Goal: Use online tool/utility: Utilize a website feature to perform a specific function

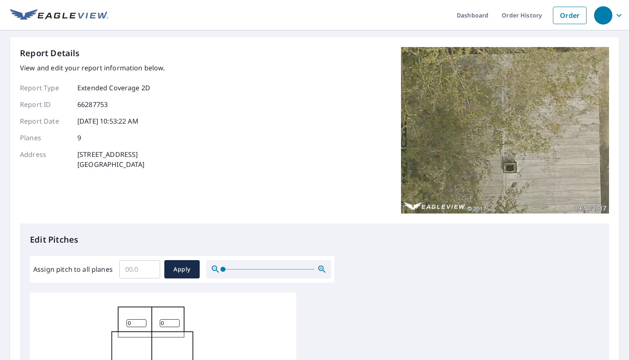
click at [131, 269] on input "Assign pitch to all planes" at bounding box center [139, 268] width 41 height 23
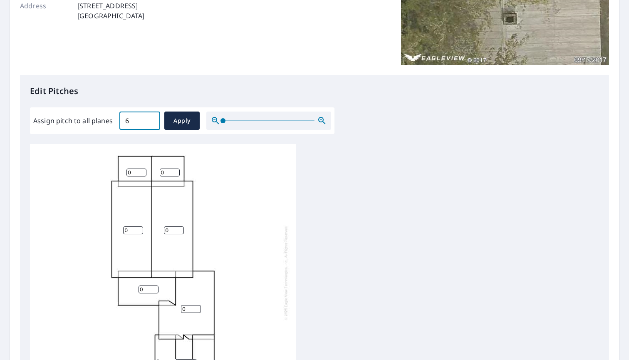
scroll to position [153, 0]
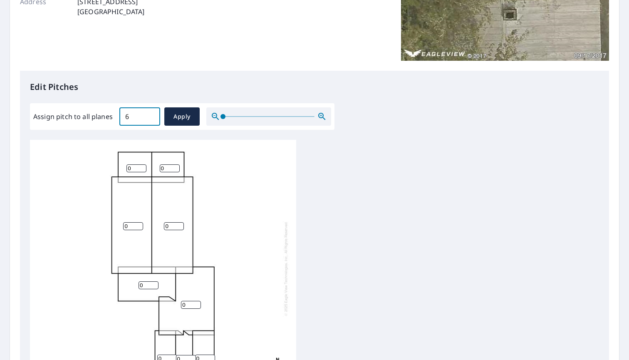
type input "6"
click at [155, 285] on input "0" at bounding box center [148, 285] width 20 height 8
click at [155, 283] on input "1" at bounding box center [148, 285] width 20 height 8
click at [144, 283] on input "1" at bounding box center [148, 285] width 20 height 8
click at [156, 282] on input "2" at bounding box center [148, 285] width 20 height 8
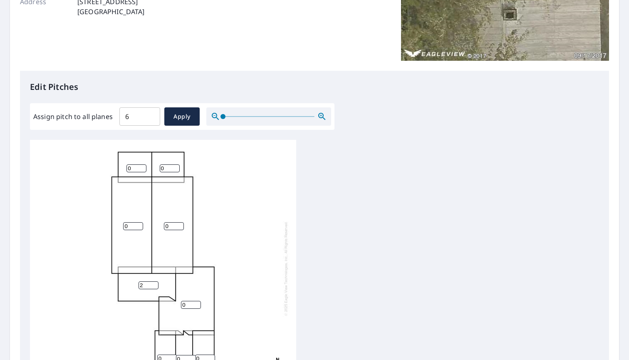
type input "3"
click at [156, 282] on input "3" at bounding box center [148, 285] width 20 height 8
click at [144, 166] on input "1" at bounding box center [136, 168] width 20 height 8
click at [144, 166] on input "2" at bounding box center [136, 168] width 20 height 8
type input "3"
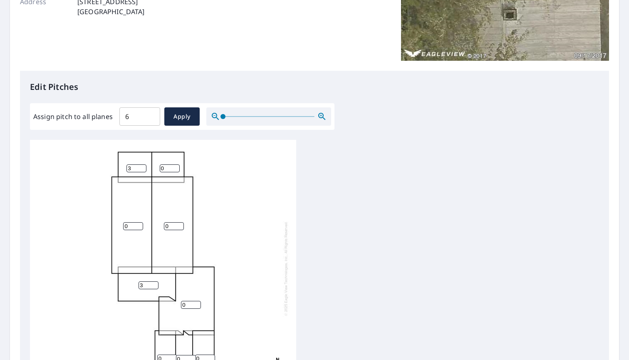
click at [144, 166] on input "3" at bounding box center [136, 168] width 20 height 8
click at [176, 166] on input "1" at bounding box center [170, 168] width 20 height 8
click at [176, 166] on input "2" at bounding box center [170, 168] width 20 height 8
type input "3"
click at [176, 166] on input "3" at bounding box center [170, 168] width 20 height 8
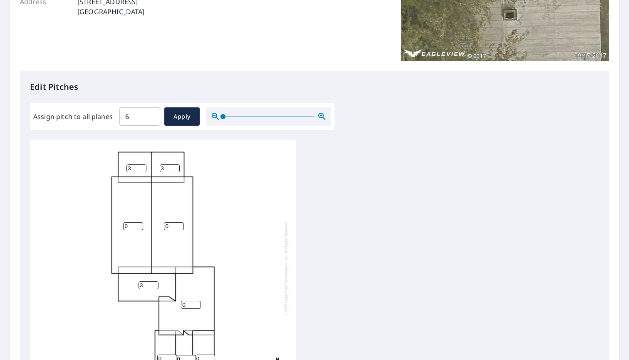
scroll to position [181, 0]
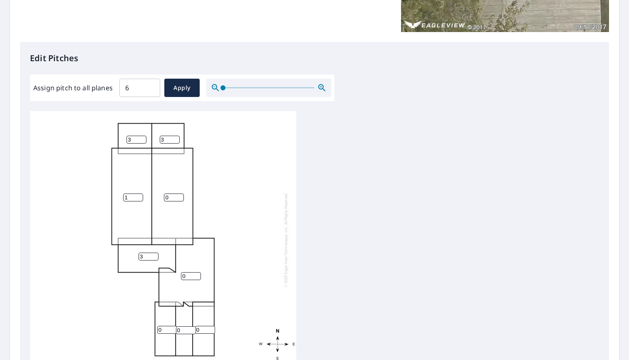
click at [141, 195] on input "1" at bounding box center [133, 197] width 20 height 8
click at [141, 195] on input "2" at bounding box center [133, 197] width 20 height 8
click at [141, 195] on input "3" at bounding box center [133, 197] width 20 height 8
click at [141, 195] on input "4" at bounding box center [133, 197] width 20 height 8
click at [141, 195] on input "5" at bounding box center [133, 197] width 20 height 8
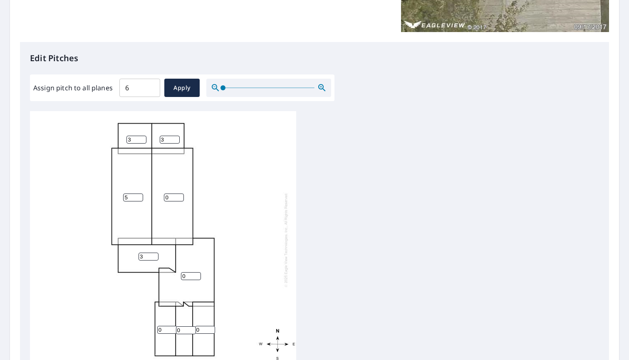
type input "6"
click at [141, 194] on input "6" at bounding box center [133, 197] width 20 height 8
click at [181, 195] on input "1" at bounding box center [174, 197] width 20 height 8
click at [181, 195] on input "2" at bounding box center [174, 197] width 20 height 8
click at [181, 195] on input "3" at bounding box center [174, 197] width 20 height 8
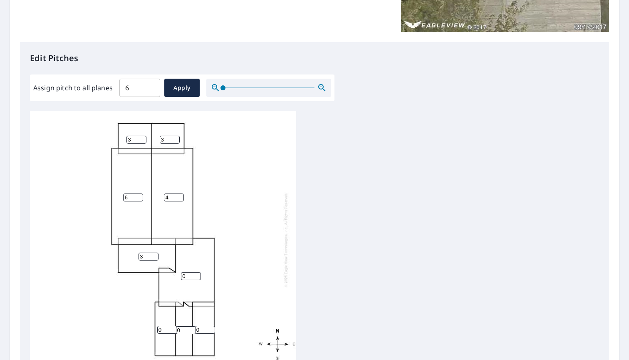
click at [181, 195] on input "4" at bounding box center [174, 197] width 20 height 8
click at [181, 195] on input "5" at bounding box center [174, 197] width 20 height 8
type input "6"
click at [181, 195] on input "6" at bounding box center [174, 197] width 20 height 8
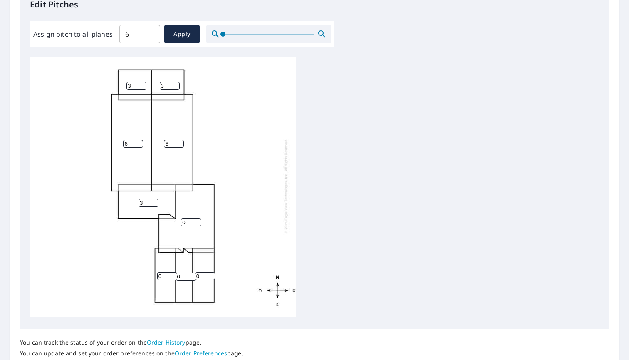
scroll to position [237, 0]
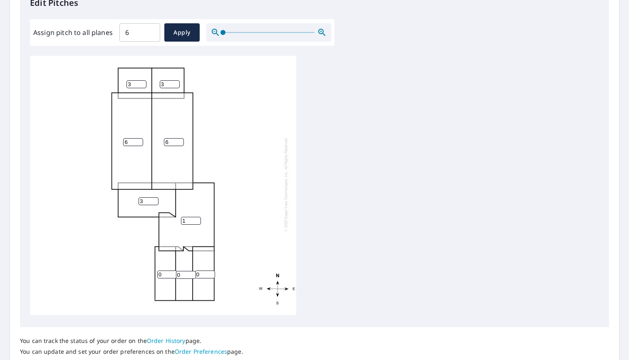
click at [197, 218] on input "1" at bounding box center [191, 221] width 20 height 8
click at [197, 218] on input "2" at bounding box center [191, 221] width 20 height 8
click at [197, 218] on input "3" at bounding box center [191, 221] width 20 height 8
type input "4"
click at [197, 218] on input "4" at bounding box center [191, 221] width 20 height 8
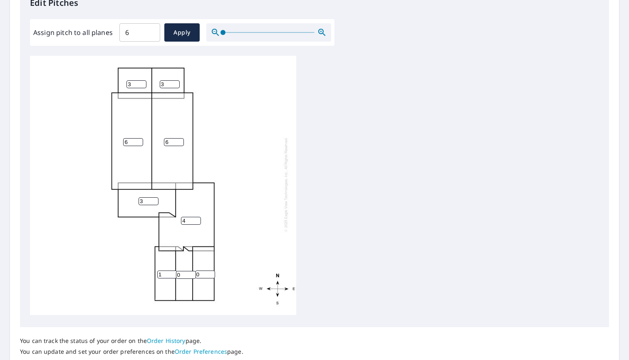
click at [174, 272] on input "1" at bounding box center [167, 274] width 20 height 8
click at [174, 272] on input "2" at bounding box center [167, 274] width 20 height 8
click at [174, 272] on input "3" at bounding box center [167, 274] width 20 height 8
click at [174, 272] on input "4" at bounding box center [167, 274] width 20 height 8
click at [174, 272] on input "5" at bounding box center [167, 274] width 20 height 8
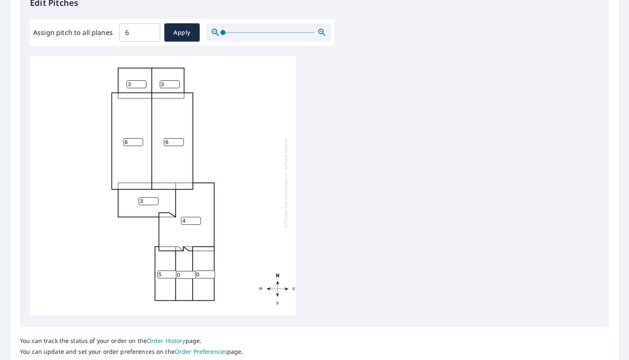
type input "6"
click at [174, 272] on input "6" at bounding box center [167, 274] width 20 height 8
click at [193, 273] on input "1" at bounding box center [186, 275] width 20 height 8
click at [193, 273] on input "2" at bounding box center [186, 275] width 20 height 8
click at [193, 273] on input "3" at bounding box center [186, 275] width 20 height 8
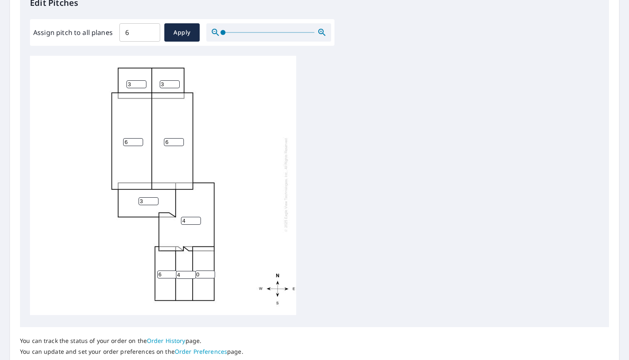
click at [193, 273] on input "4" at bounding box center [186, 275] width 20 height 8
click at [193, 273] on input "5" at bounding box center [186, 275] width 20 height 8
type input "6"
click at [193, 273] on input "6" at bounding box center [186, 275] width 20 height 8
click at [211, 272] on input "1" at bounding box center [205, 274] width 20 height 8
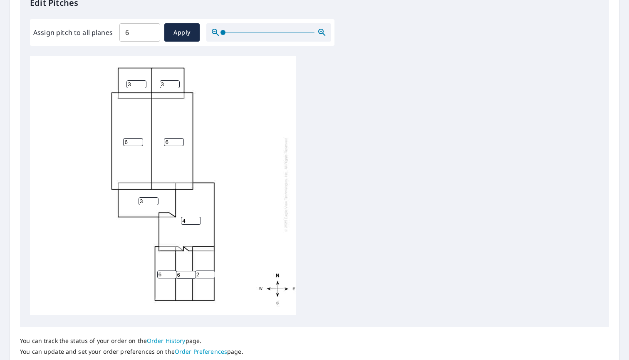
click at [211, 272] on input "2" at bounding box center [205, 274] width 20 height 8
click at [211, 272] on input "3" at bounding box center [205, 274] width 20 height 8
click at [211, 272] on input "4" at bounding box center [205, 274] width 20 height 8
click at [211, 272] on input "5" at bounding box center [205, 274] width 20 height 8
type input "6"
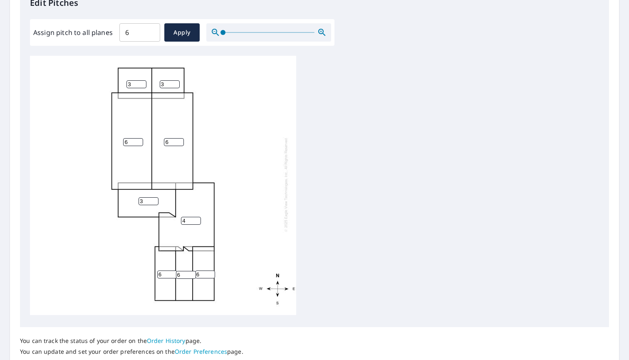
click at [211, 272] on input "6" at bounding box center [205, 274] width 20 height 8
click at [184, 28] on span "Apply" at bounding box center [182, 32] width 22 height 10
type input "6"
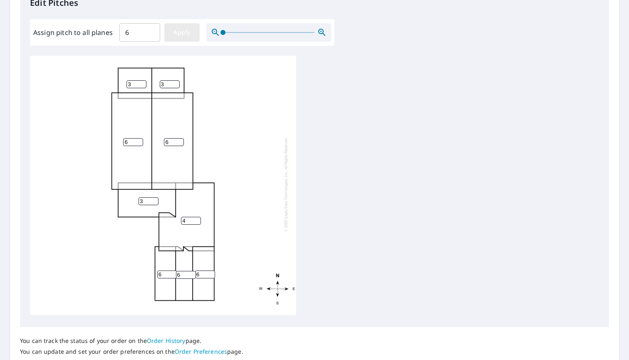
type input "6"
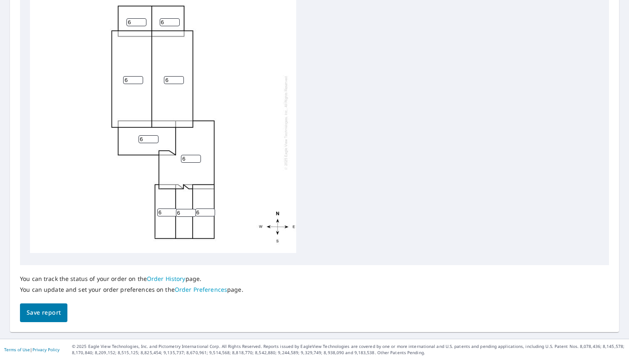
scroll to position [298, 0]
click at [42, 317] on span "Save report" at bounding box center [44, 313] width 34 height 10
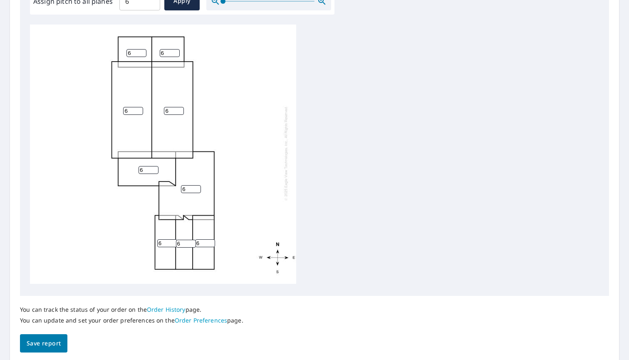
scroll to position [0, 0]
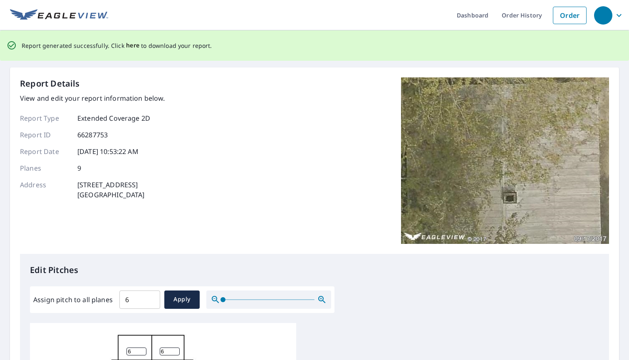
click at [128, 46] on span "here" at bounding box center [133, 45] width 14 height 10
